Goal: Task Accomplishment & Management: Use online tool/utility

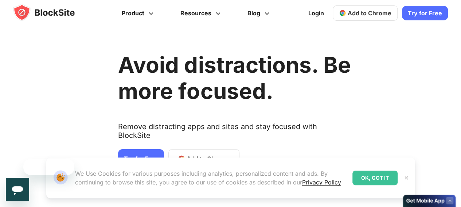
click at [413, 11] on link "Try for Free" at bounding box center [425, 13] width 46 height 15
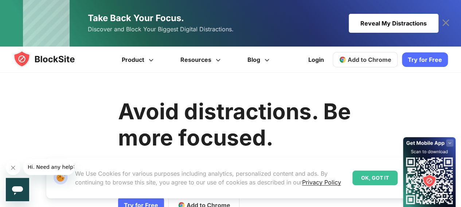
scroll to position [109, 0]
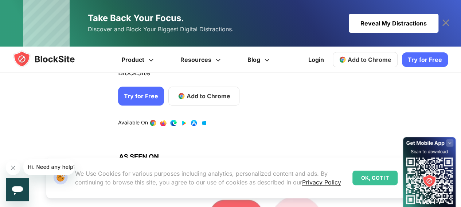
click at [220, 92] on span "Add to Chrome" at bounding box center [209, 96] width 44 height 9
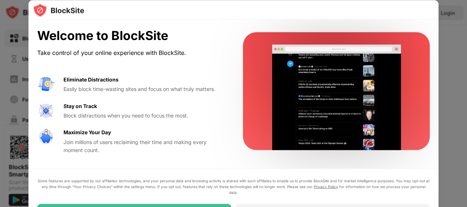
drag, startPoint x: 466, startPoint y: 102, endPoint x: 460, endPoint y: 86, distance: 18.0
click at [466, 99] on div at bounding box center [233, 103] width 467 height 207
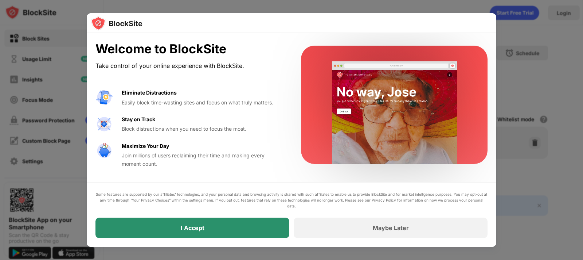
click at [248, 207] on div "I Accept" at bounding box center [193, 227] width 194 height 20
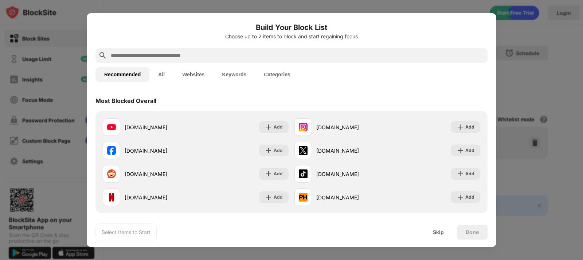
drag, startPoint x: 212, startPoint y: 49, endPoint x: 207, endPoint y: 59, distance: 11.1
click at [212, 49] on div at bounding box center [292, 55] width 392 height 15
click at [207, 59] on input "text" at bounding box center [297, 55] width 375 height 9
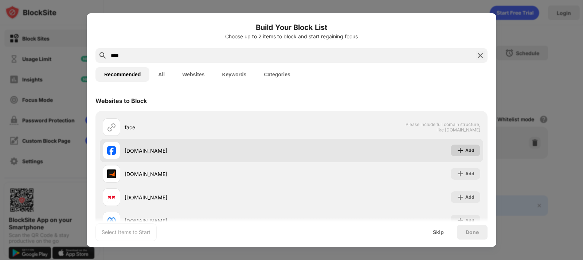
type input "****"
click at [466, 150] on div "Add" at bounding box center [466, 150] width 30 height 12
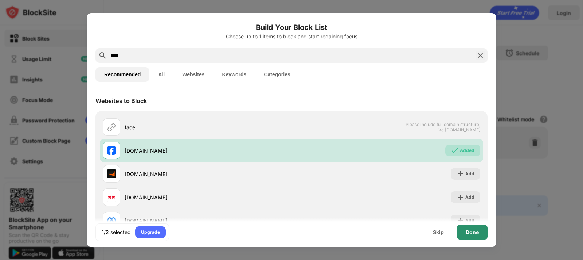
click at [466, 207] on div "Done" at bounding box center [472, 232] width 31 height 15
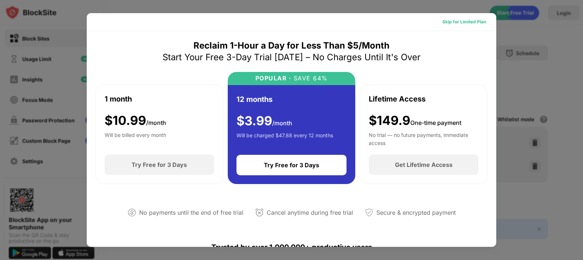
click at [452, 22] on div "Skip for Limited Plan" at bounding box center [465, 21] width 44 height 7
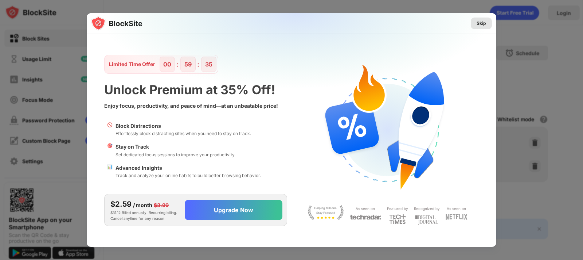
click at [466, 21] on div "Skip" at bounding box center [481, 23] width 9 height 7
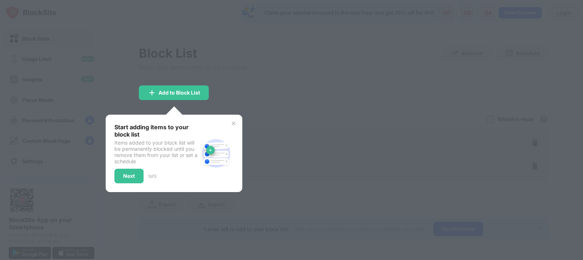
drag, startPoint x: 279, startPoint y: 59, endPoint x: 217, endPoint y: 68, distance: 63.1
click at [277, 59] on div at bounding box center [291, 130] width 583 height 260
click at [171, 93] on div "Add to Block List" at bounding box center [180, 93] width 42 height 6
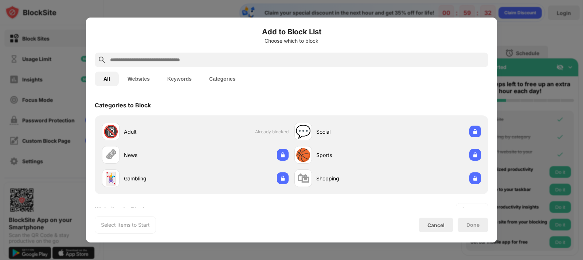
click at [304, 59] on input "text" at bounding box center [297, 59] width 376 height 9
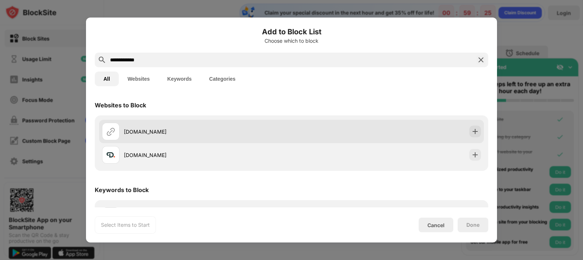
type input "**********"
click at [230, 129] on div "free4talk.com" at bounding box center [208, 132] width 168 height 8
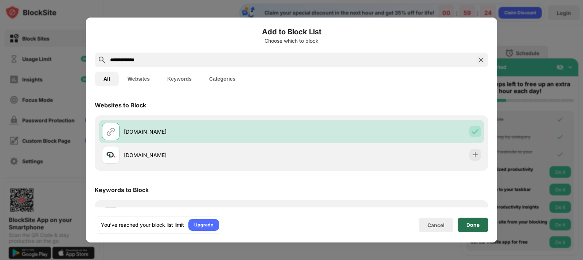
click at [466, 207] on div "Done" at bounding box center [473, 224] width 31 height 15
